Goal: Use online tool/utility: Utilize a website feature to perform a specific function

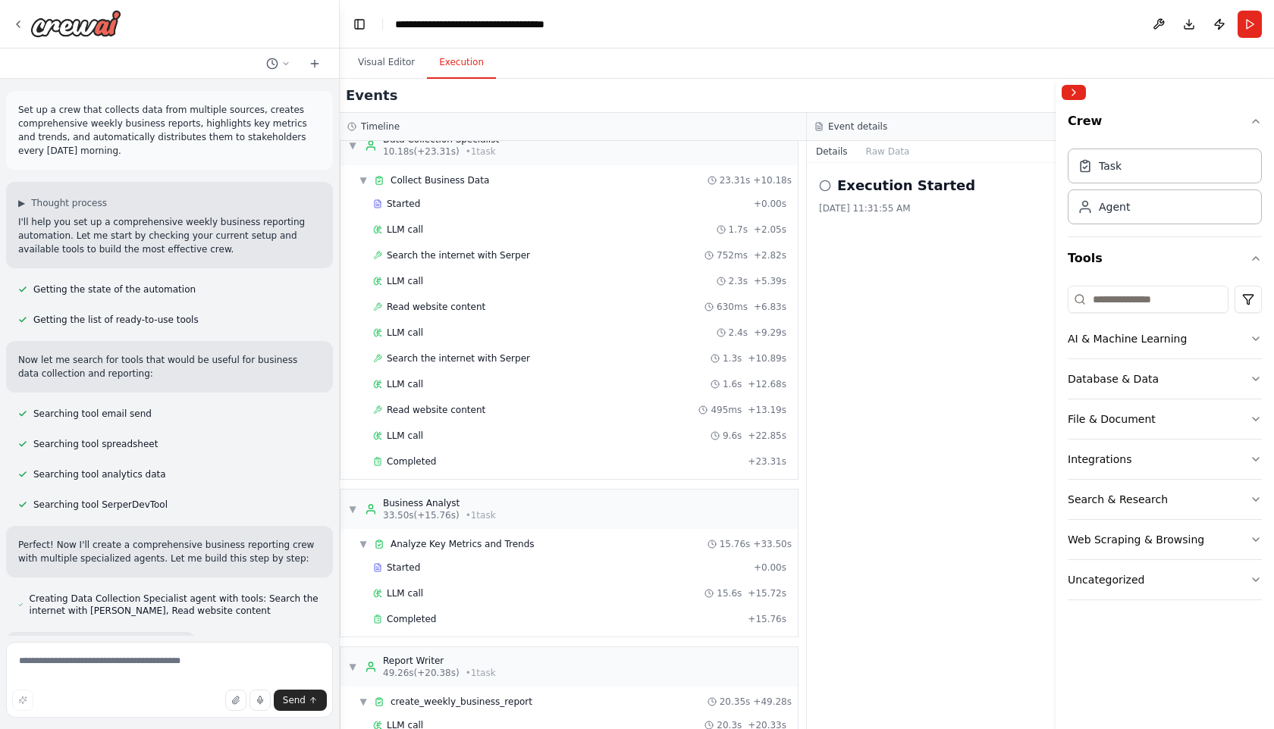
click at [146, 164] on div "Set up a crew that collects data from multiple sources, creates comprehensive w…" at bounding box center [169, 130] width 327 height 79
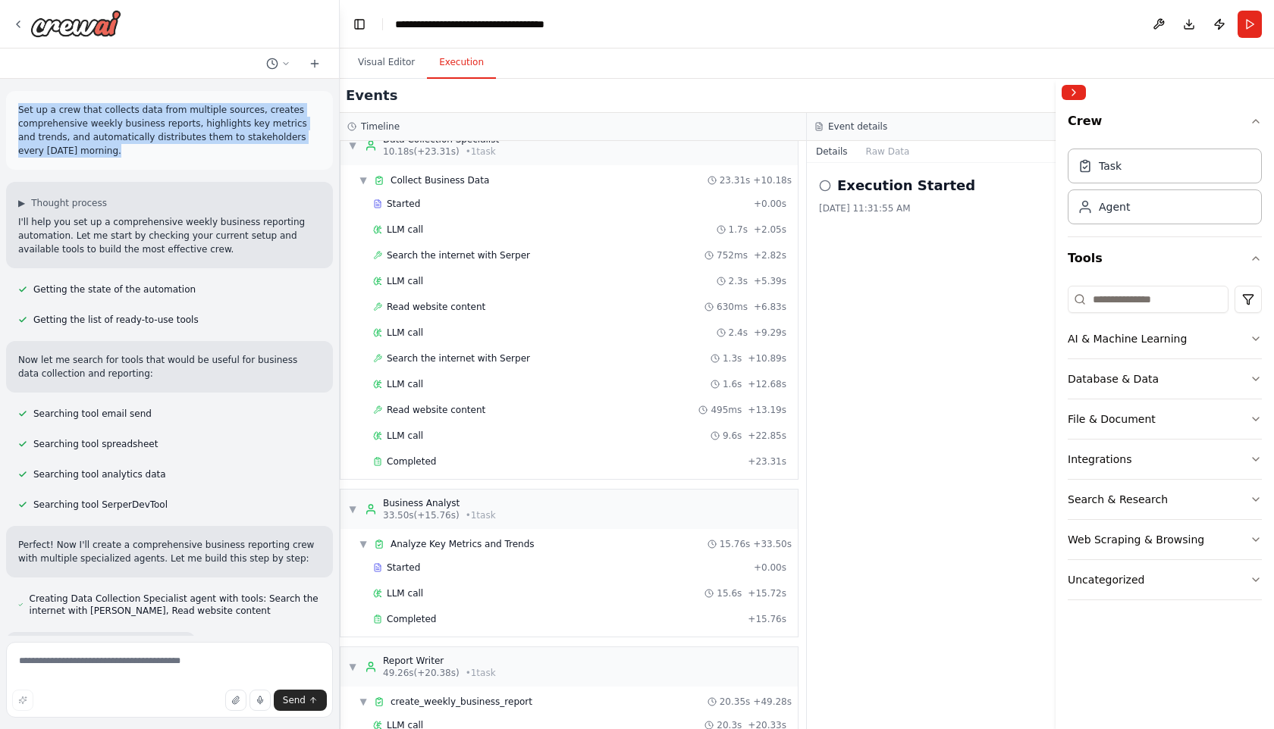
drag, startPoint x: 103, startPoint y: 155, endPoint x: 17, endPoint y: 107, distance: 98.5
click at [18, 107] on p "Set up a crew that collects data from multiple sources, creates comprehensive w…" at bounding box center [169, 130] width 303 height 55
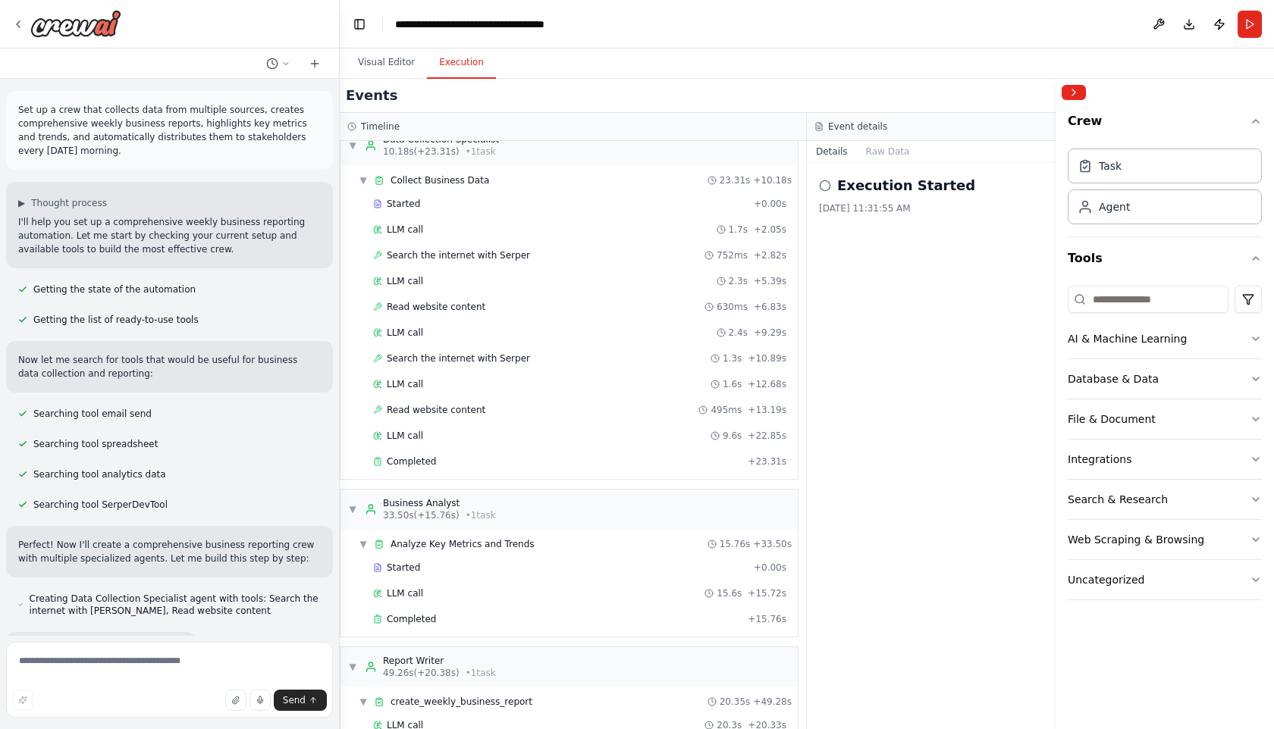
click at [86, 138] on p "Set up a crew that collects data from multiple sources, creates comprehensive w…" at bounding box center [169, 130] width 303 height 55
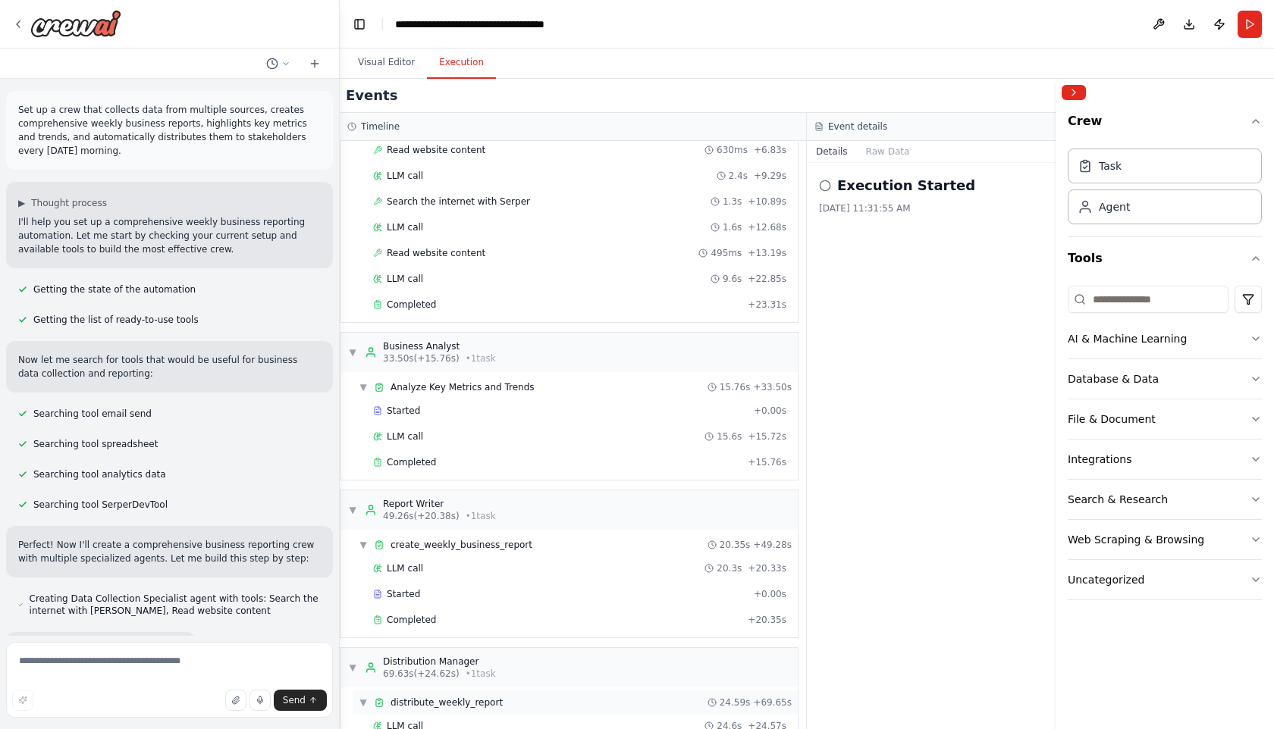
scroll to position [162, 0]
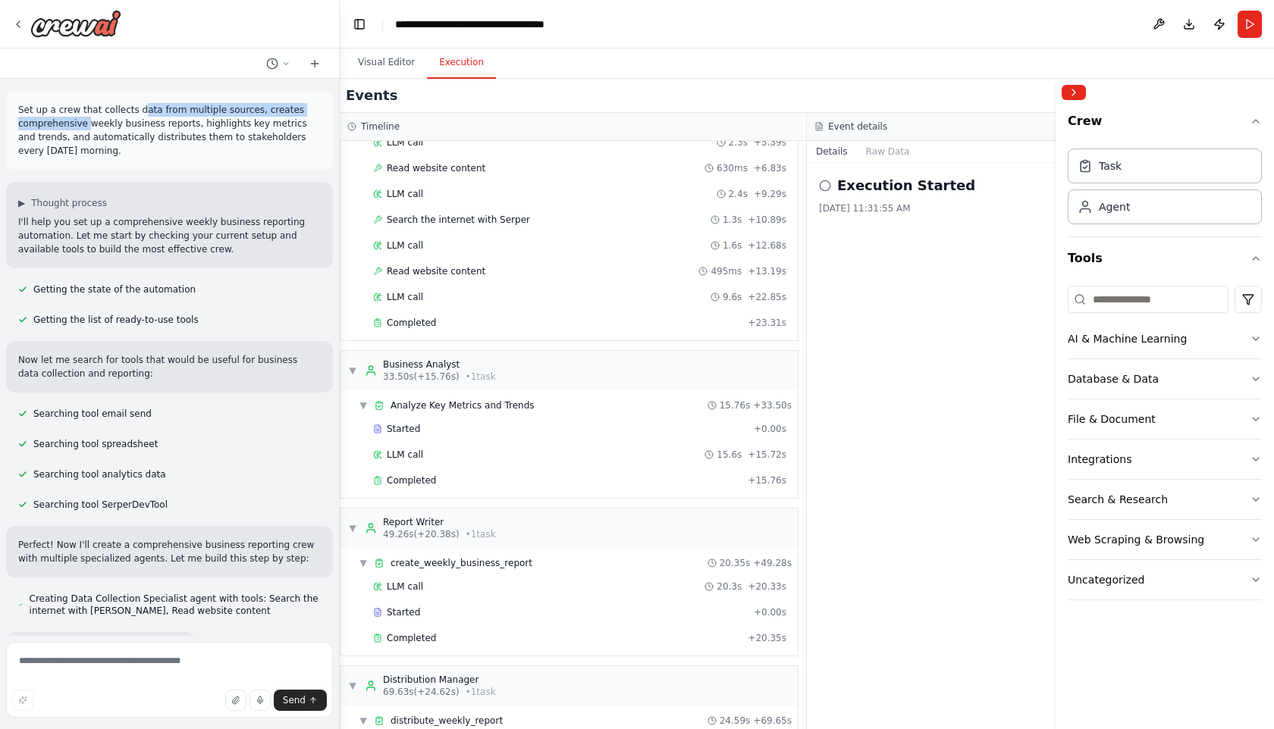
drag, startPoint x: 141, startPoint y: 109, endPoint x: 86, endPoint y: 121, distance: 55.9
click at [86, 121] on p "Set up a crew that collects data from multiple sources, creates comprehensive w…" at bounding box center [169, 130] width 303 height 55
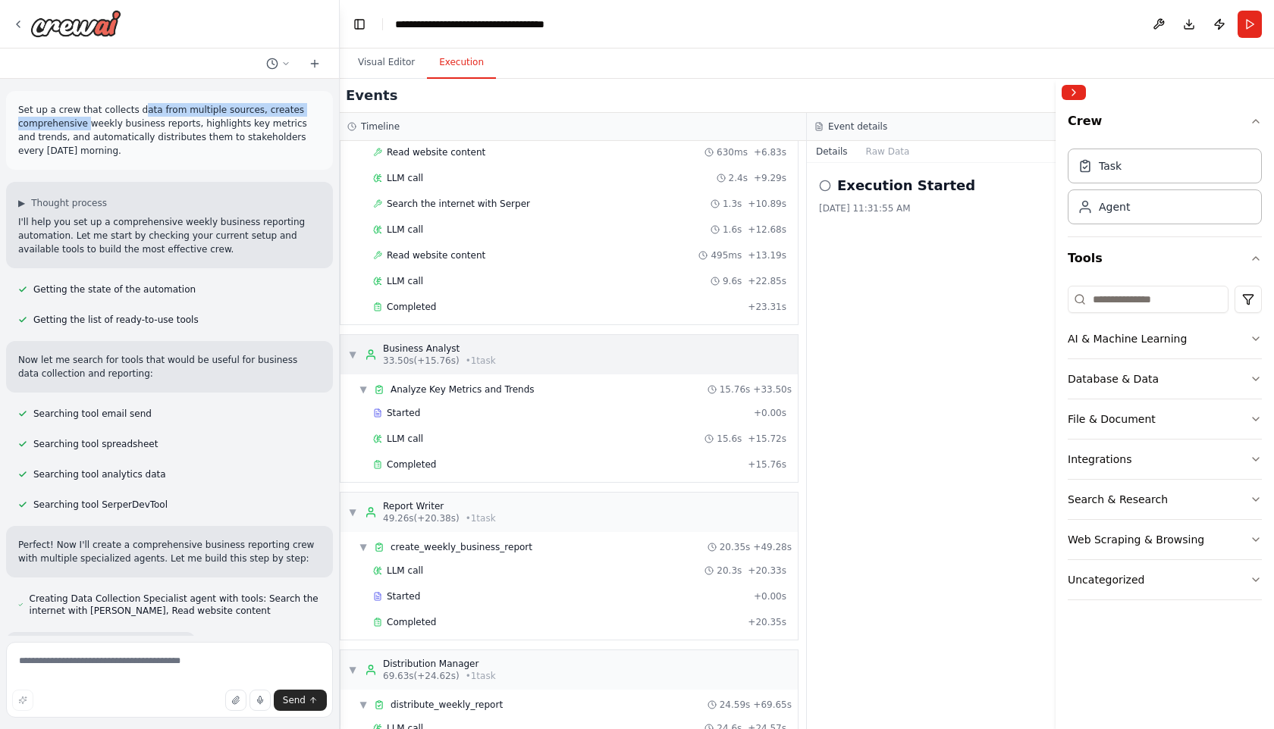
scroll to position [264, 0]
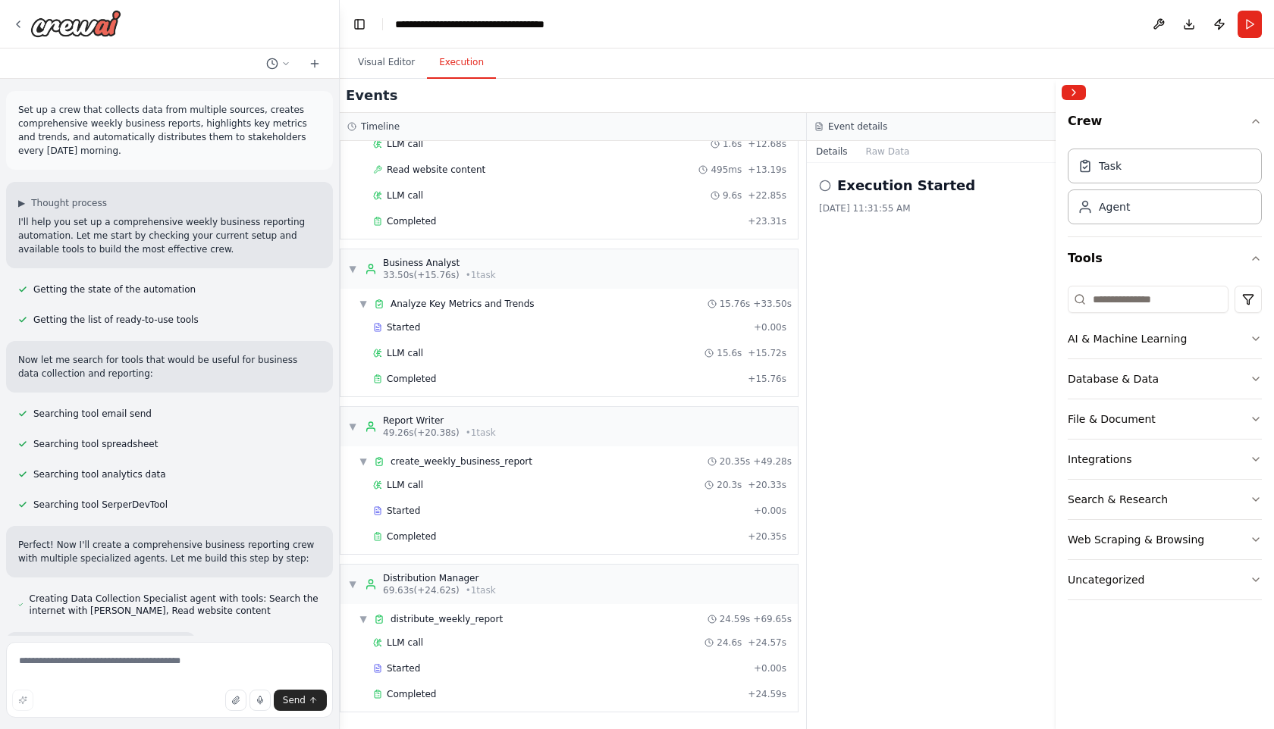
click at [836, 447] on div "Execution Started [DATE] 11:31:55 AM" at bounding box center [1040, 446] width 467 height 566
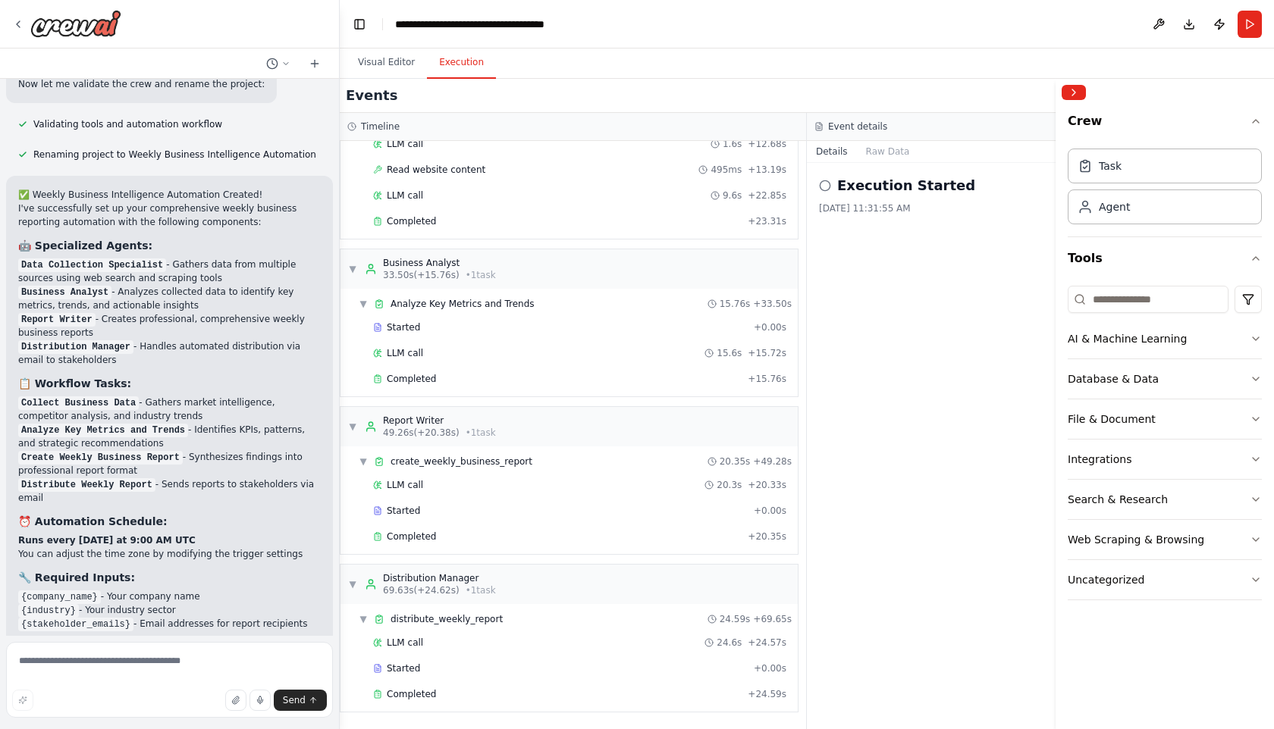
scroll to position [1591, 0]
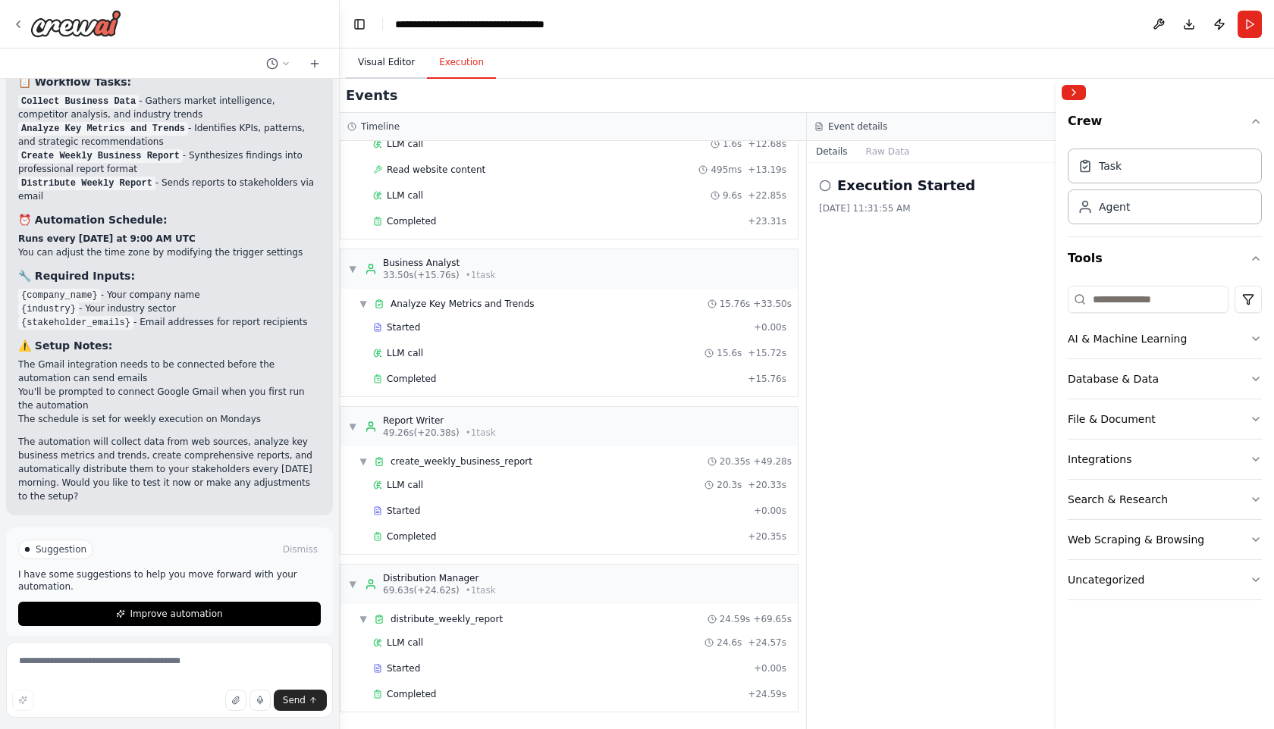
click at [375, 59] on button "Visual Editor" at bounding box center [386, 63] width 81 height 32
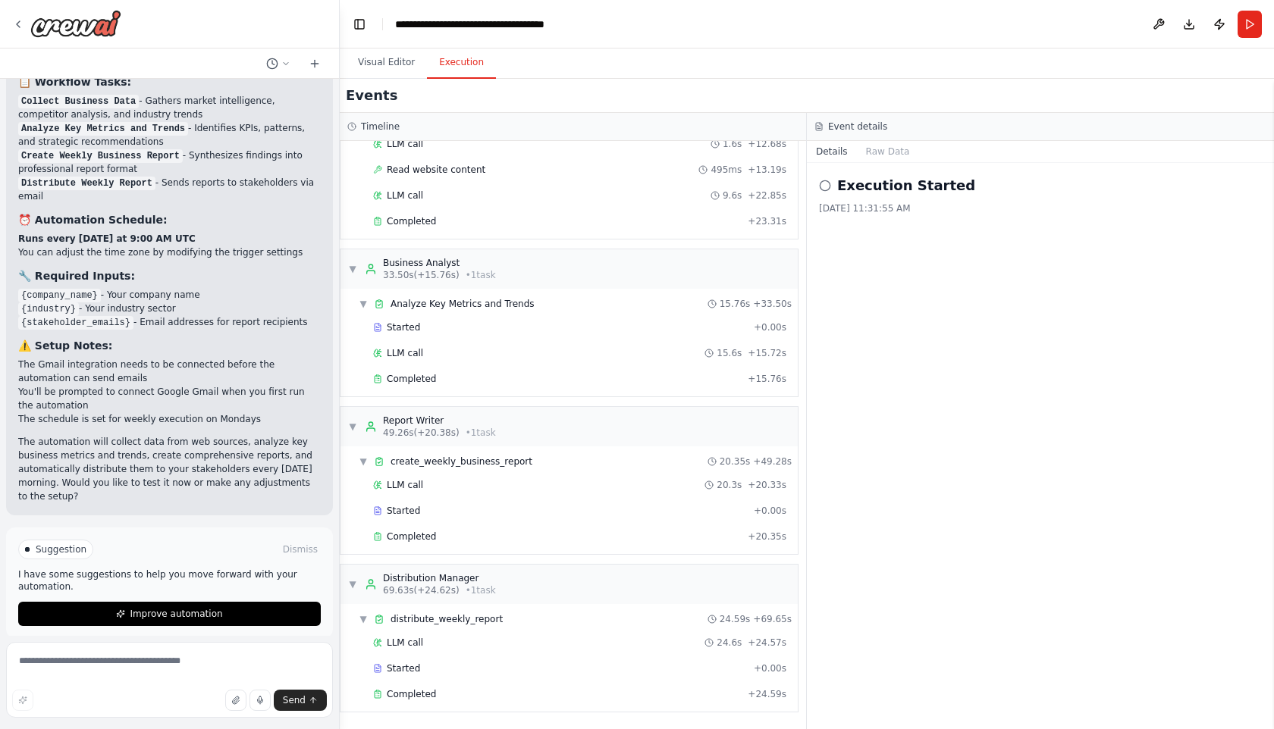
click at [472, 78] on button "Execution" at bounding box center [461, 63] width 69 height 32
click at [674, 57] on div "Visual Editor Execution" at bounding box center [807, 64] width 934 height 30
